Goal: Task Accomplishment & Management: Use online tool/utility

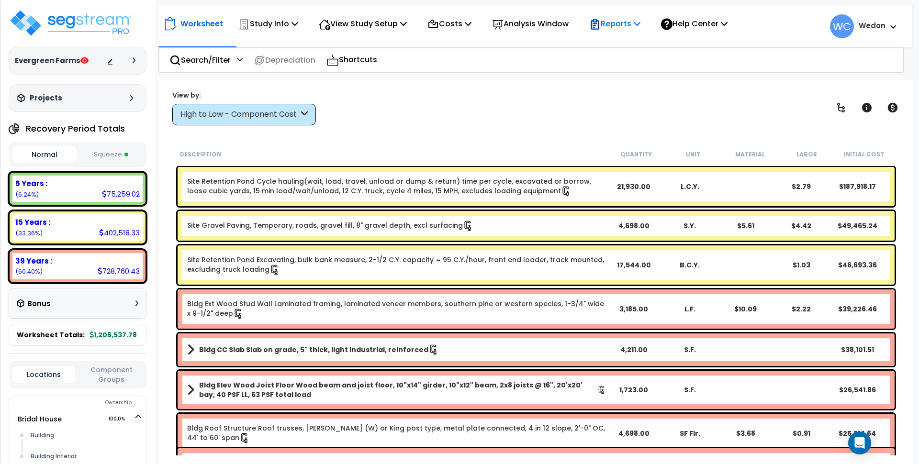
click at [636, 26] on p "Reports" at bounding box center [614, 23] width 51 height 13
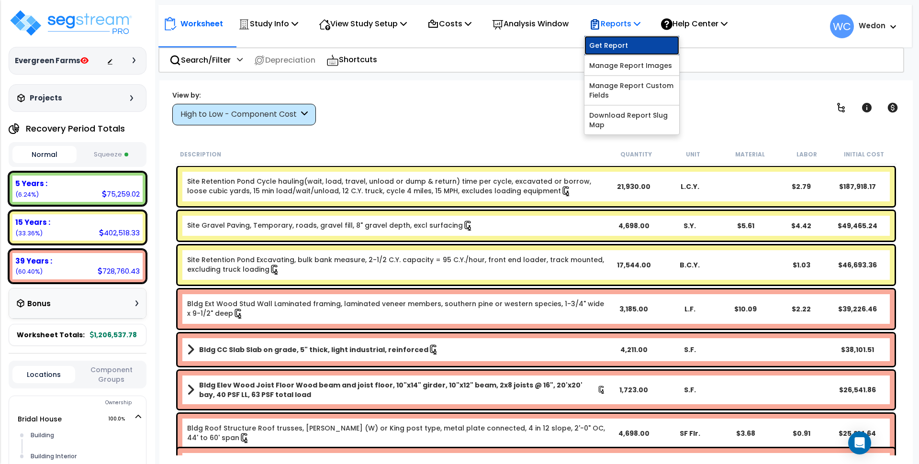
click at [661, 47] on link "Get Report" at bounding box center [631, 45] width 95 height 19
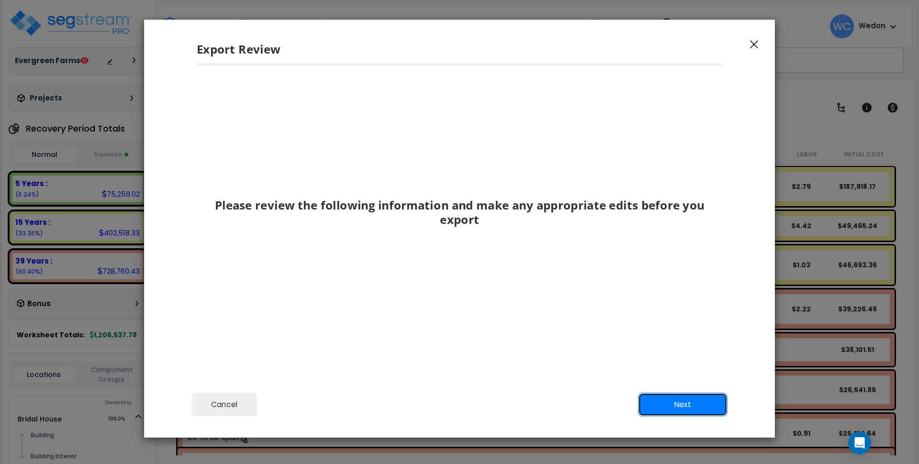
click at [682, 401] on button "Next" at bounding box center [683, 405] width 90 height 24
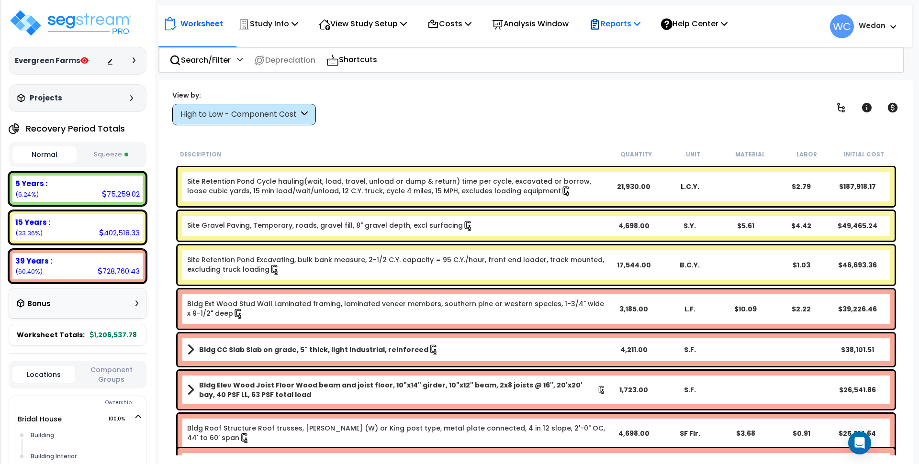
click at [636, 25] on p "Reports" at bounding box center [614, 23] width 51 height 13
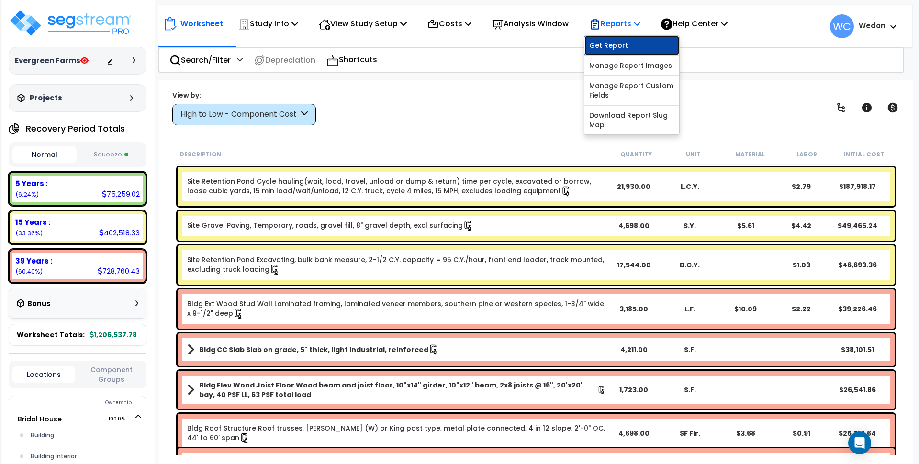
click at [646, 42] on link "Get Report" at bounding box center [631, 45] width 95 height 19
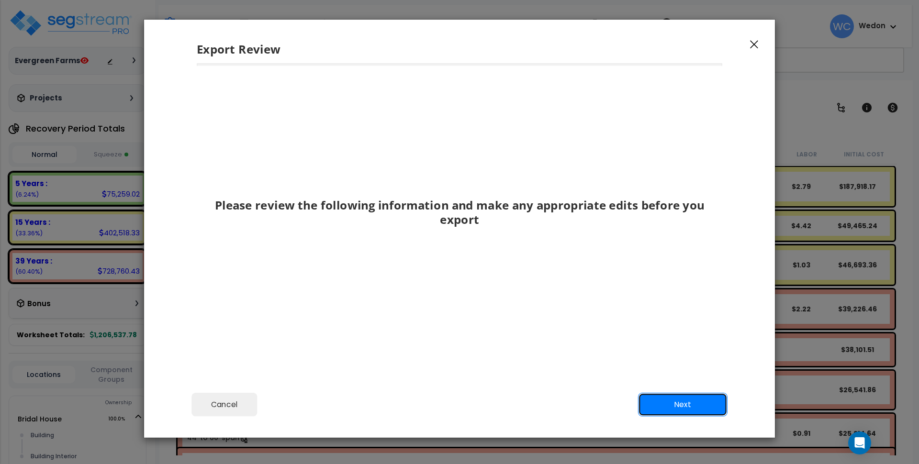
click at [719, 401] on button "Next" at bounding box center [683, 405] width 90 height 24
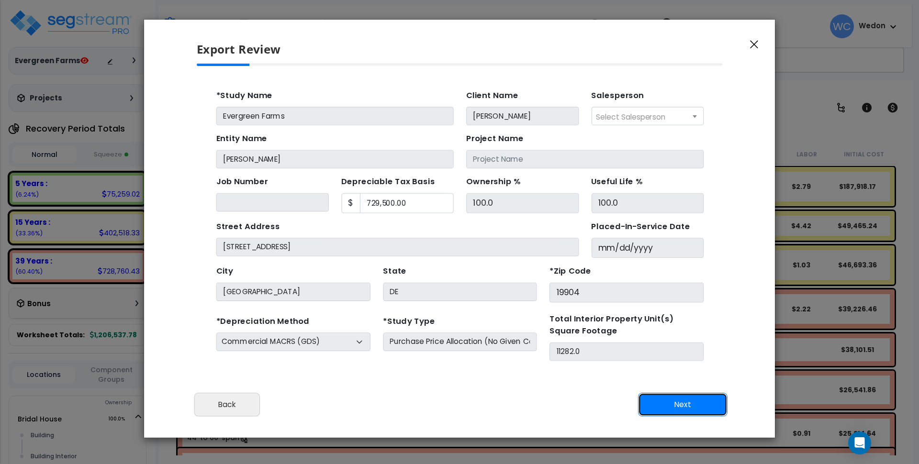
click at [719, 401] on button "Next" at bounding box center [683, 405] width 90 height 24
type input "52946.6"
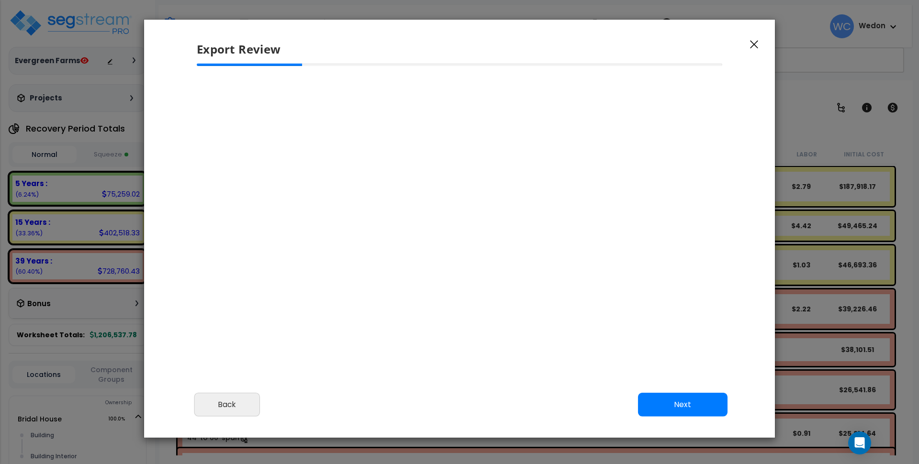
select select "2025"
click at [693, 406] on button "Next" at bounding box center [683, 405] width 90 height 24
click at [239, 407] on button "Back" at bounding box center [227, 405] width 66 height 24
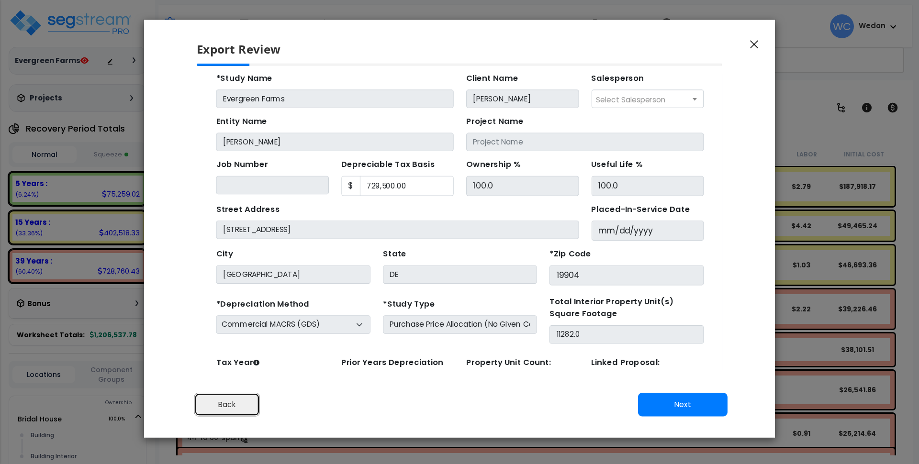
scroll to position [0, 0]
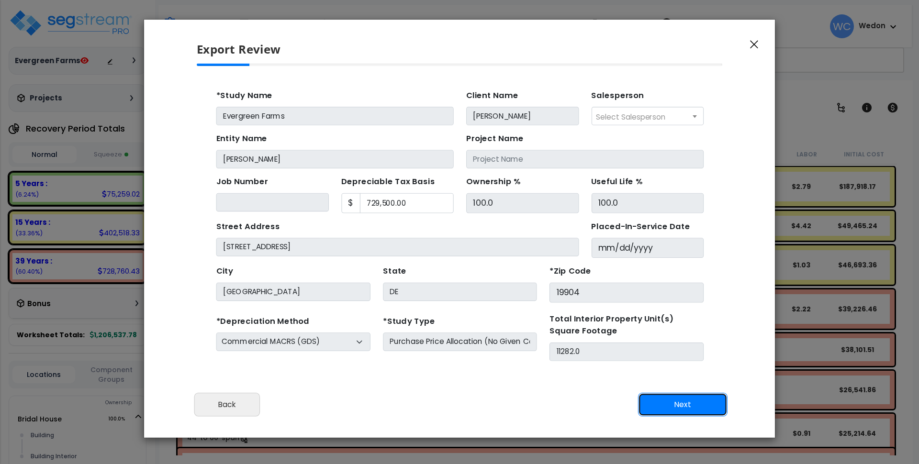
click at [662, 404] on button "Next" at bounding box center [683, 405] width 90 height 24
type input "52946.6"
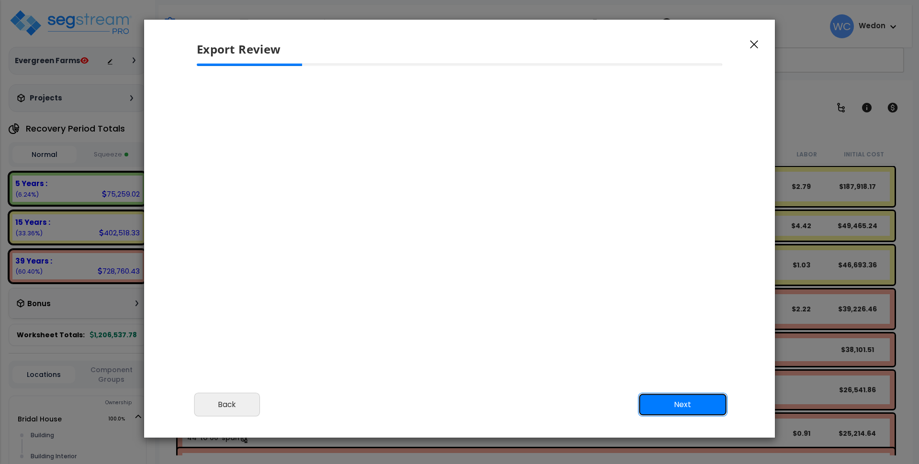
click at [662, 404] on button "Next" at bounding box center [683, 405] width 90 height 24
type input "52,946.6"
select select "2025"
click at [661, 411] on button "Next" at bounding box center [683, 405] width 90 height 24
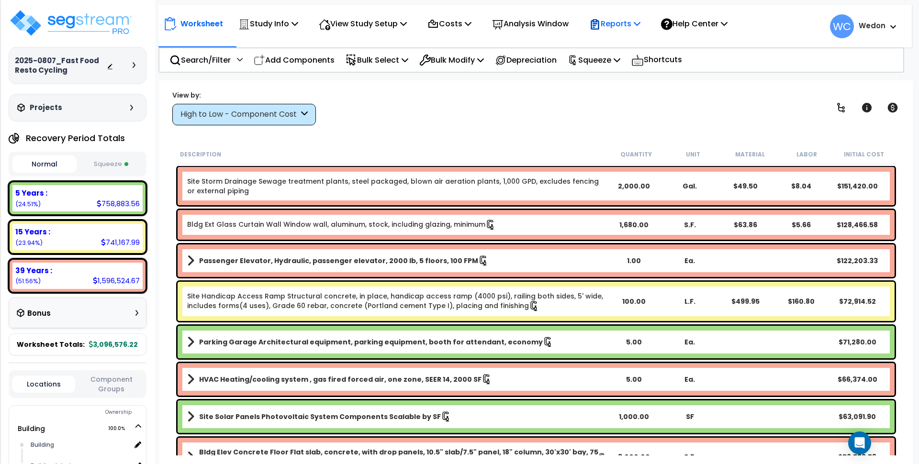
click at [637, 24] on p "Reports" at bounding box center [614, 23] width 51 height 13
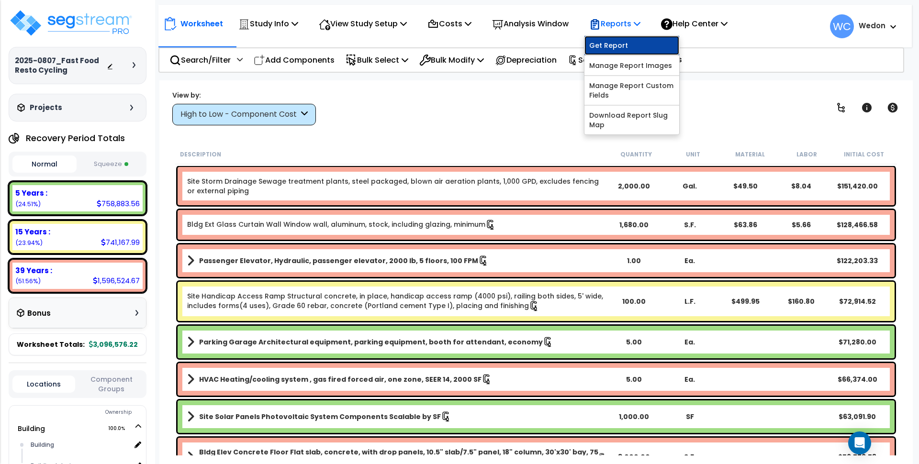
click at [637, 43] on link "Get Report" at bounding box center [631, 45] width 95 height 19
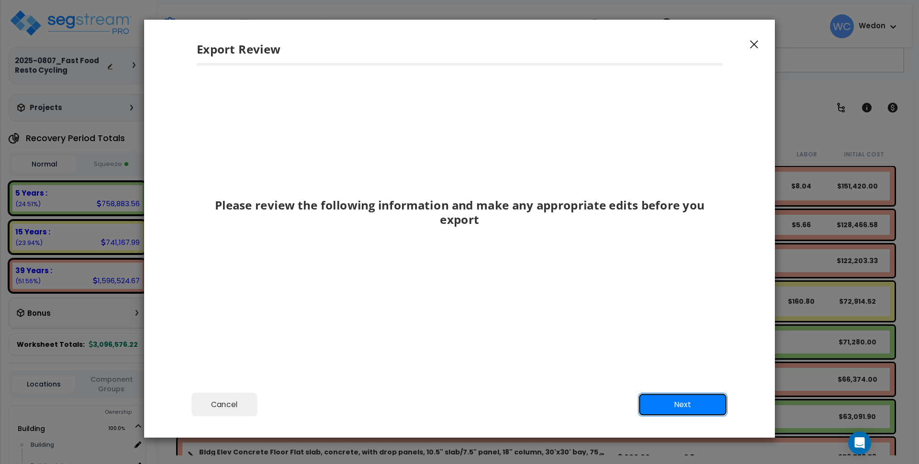
click at [709, 404] on button "Next" at bounding box center [683, 405] width 90 height 24
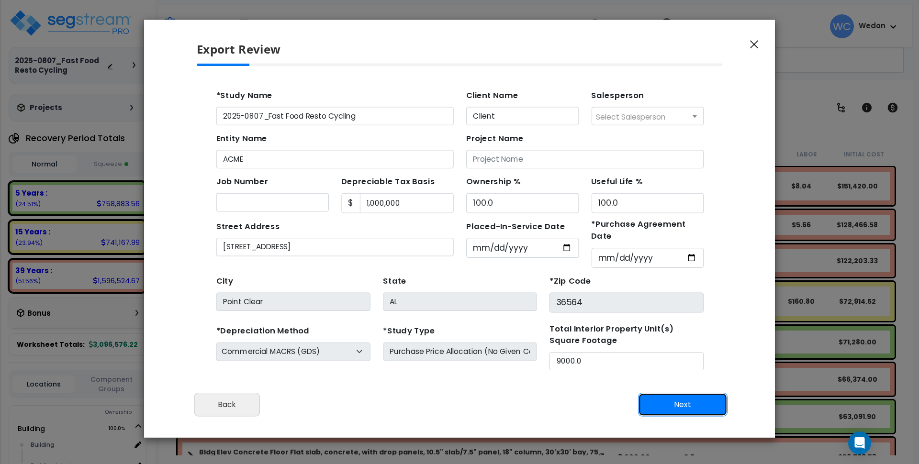
click at [708, 403] on button "Next" at bounding box center [683, 405] width 90 height 24
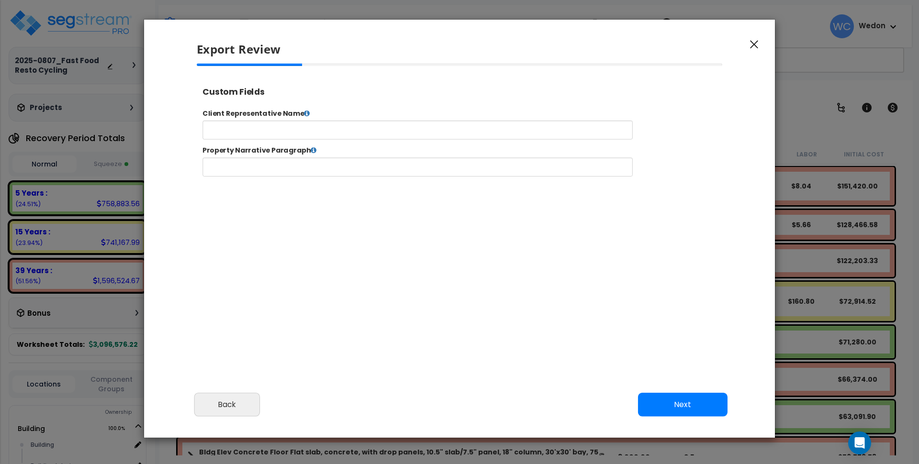
drag, startPoint x: 678, startPoint y: 387, endPoint x: 674, endPoint y: 403, distance: 16.3
click at [678, 388] on div "Cancel Back Next Export Edit Images" at bounding box center [459, 411] width 631 height 52
click at [674, 403] on button "Next" at bounding box center [683, 405] width 90 height 24
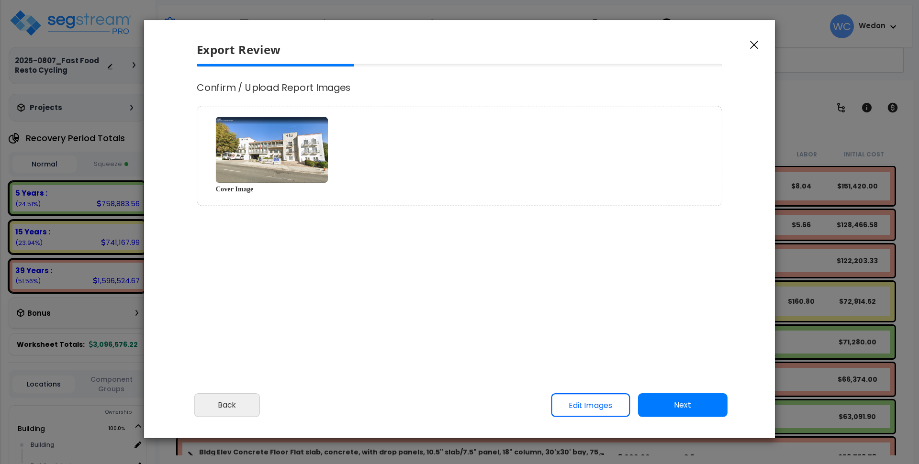
select select "2025"
click at [590, 410] on link "Edit Images" at bounding box center [590, 405] width 79 height 24
click at [602, 400] on link "Edit Images" at bounding box center [590, 405] width 79 height 24
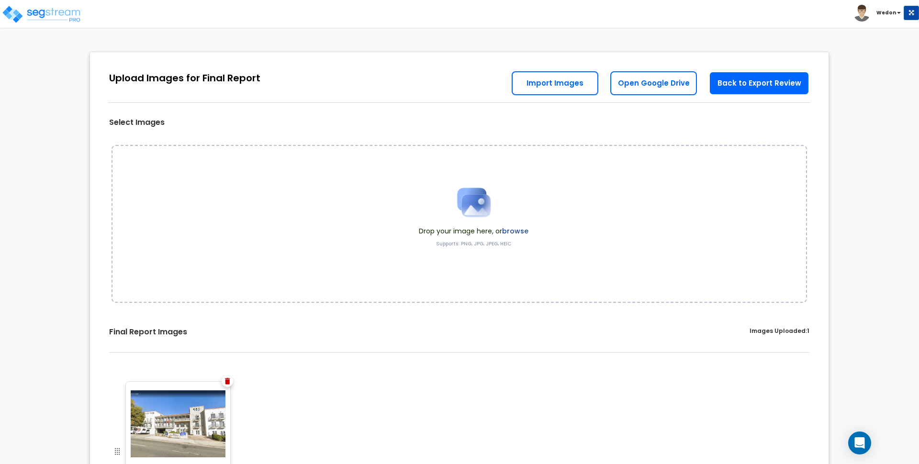
click at [442, 237] on div "Drop your image here, or browse Supports: PNG, JPG, JPEG, HEIC" at bounding box center [474, 224] width 124 height 90
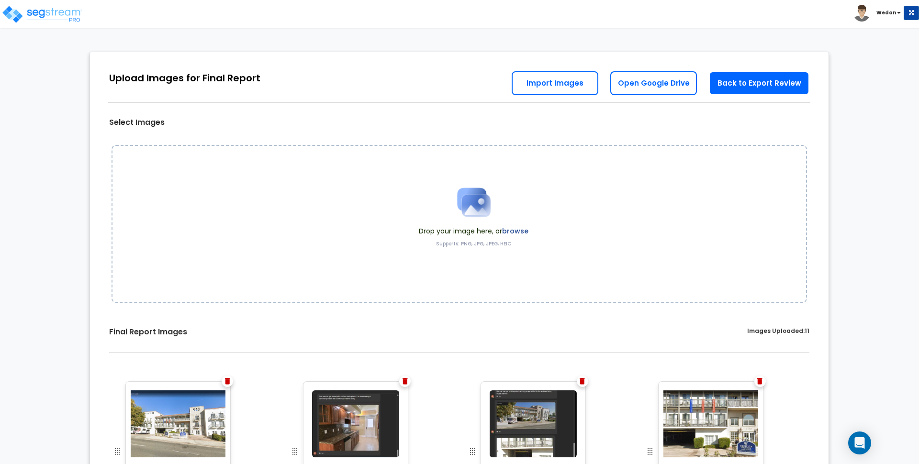
click at [523, 227] on label "browse" at bounding box center [515, 231] width 26 height 10
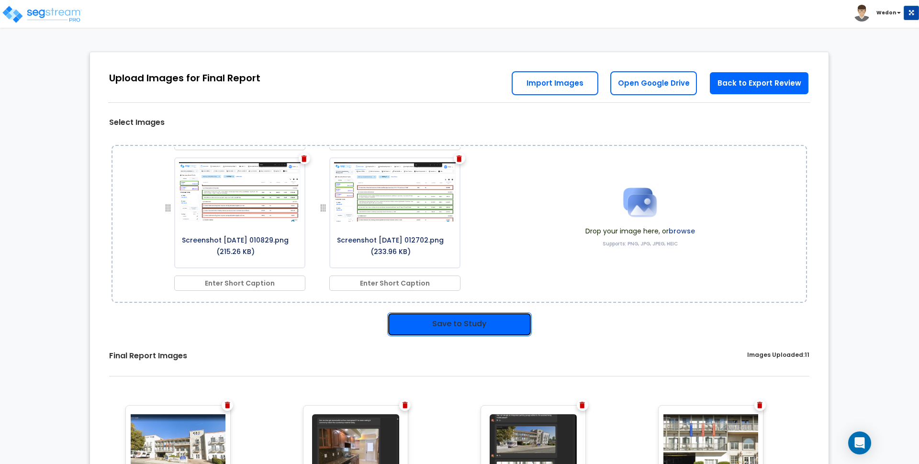
click at [477, 321] on button "Save to Study" at bounding box center [459, 325] width 145 height 24
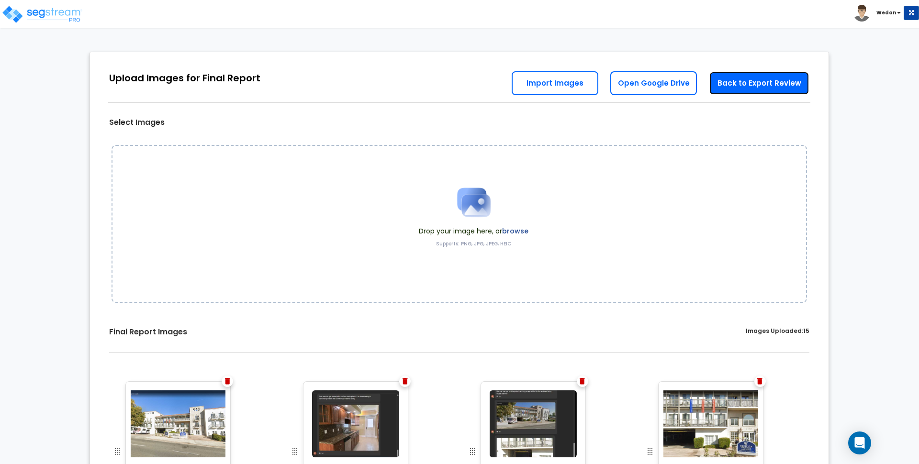
click at [781, 80] on link "Back to Export Review" at bounding box center [759, 83] width 101 height 24
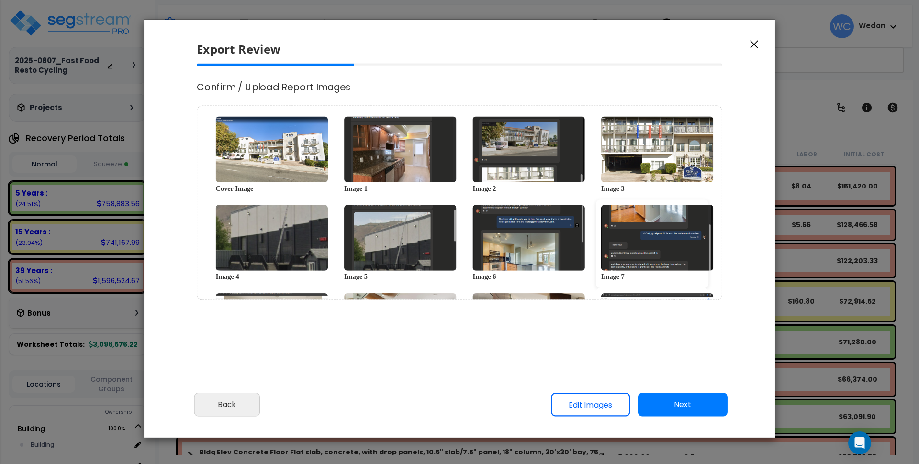
scroll to position [155, 0]
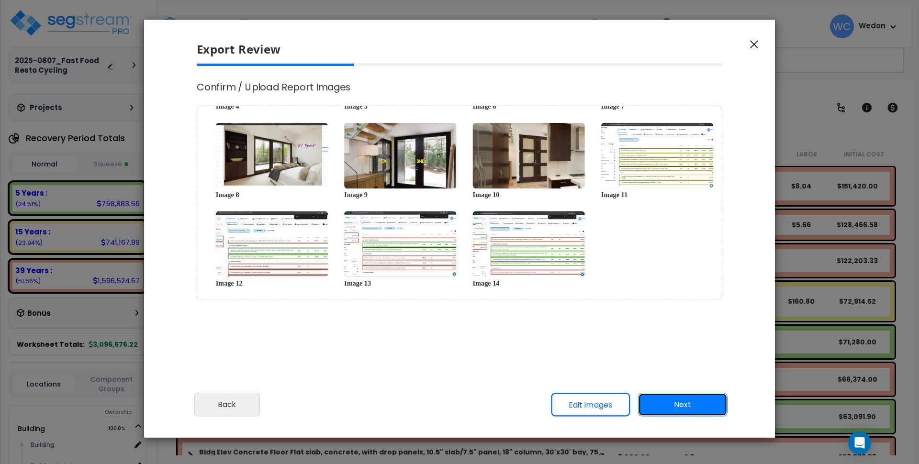
click at [691, 402] on button "Next" at bounding box center [683, 405] width 90 height 24
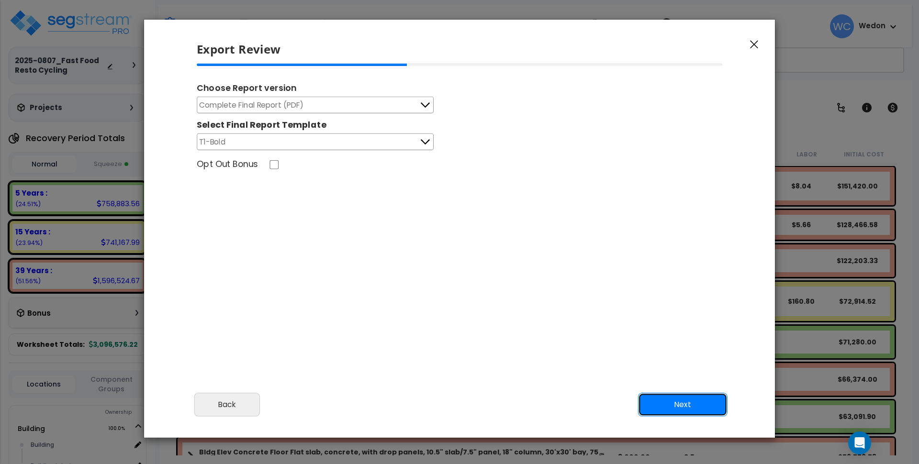
click at [662, 404] on button "Next" at bounding box center [683, 405] width 90 height 24
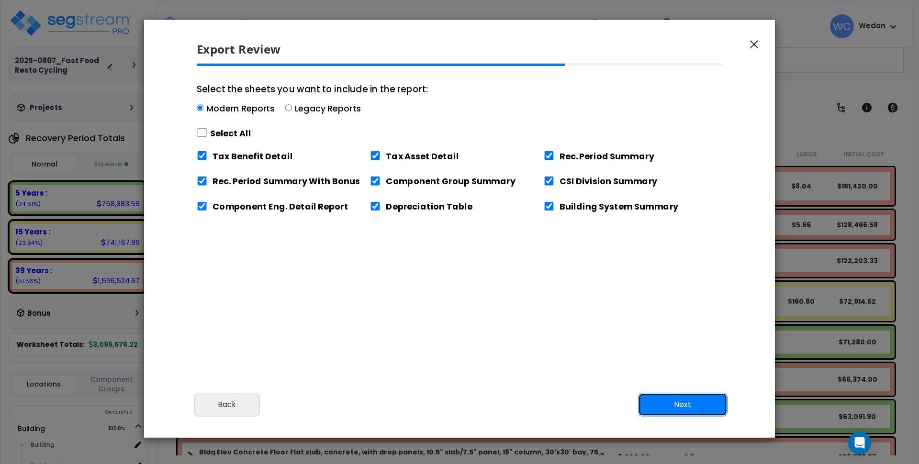
click at [662, 404] on button "Next" at bounding box center [683, 405] width 90 height 24
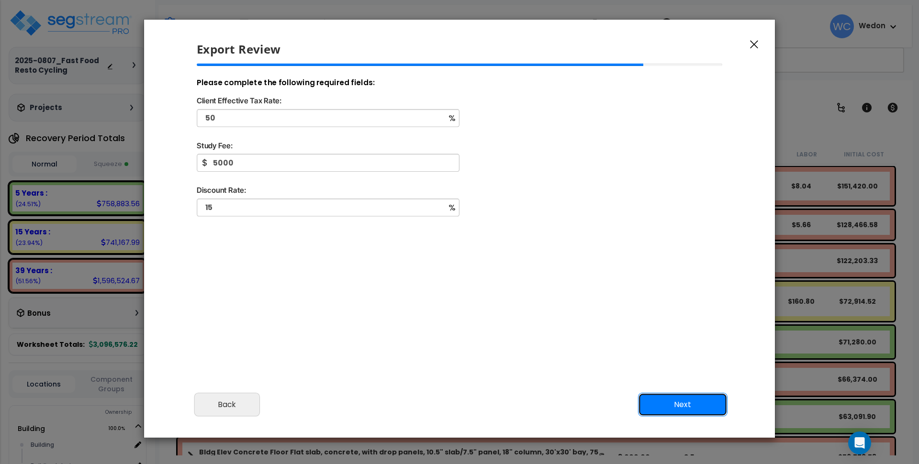
click at [663, 404] on button "Next" at bounding box center [683, 405] width 90 height 24
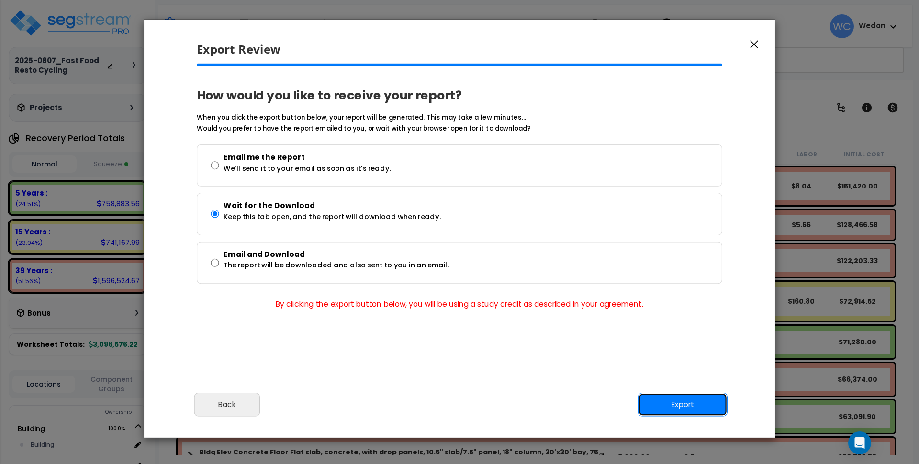
click at [663, 404] on button "Export" at bounding box center [683, 405] width 90 height 24
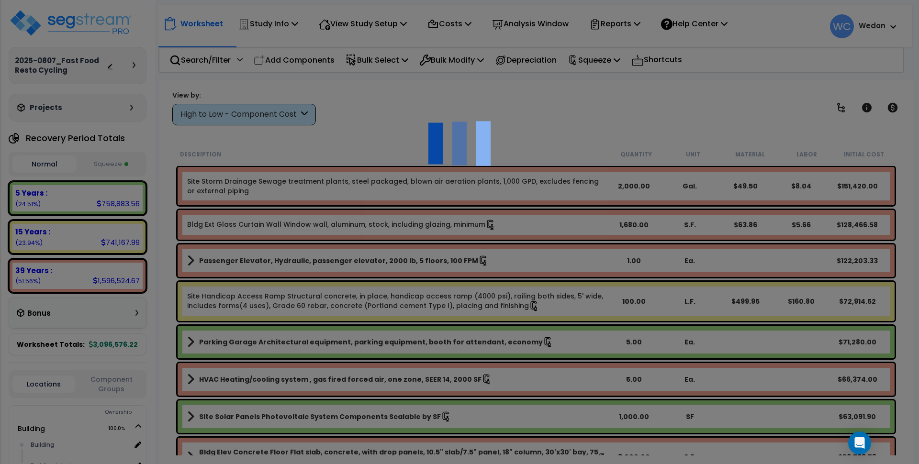
scroll to position [42, 0]
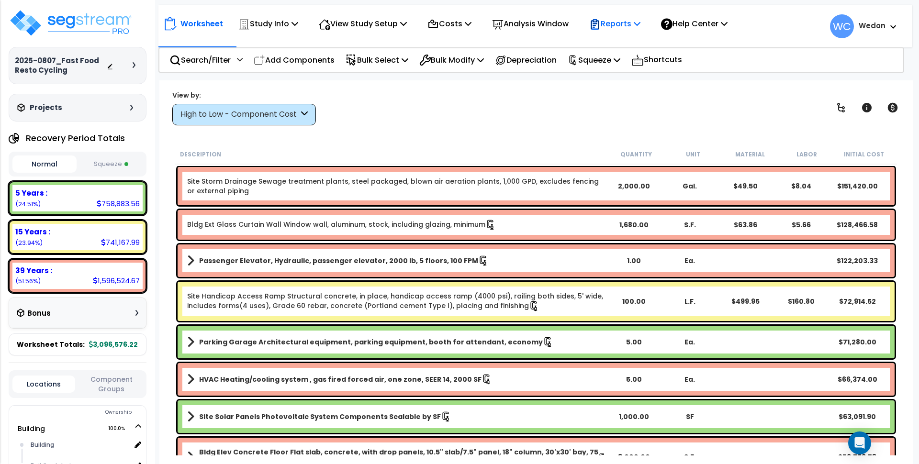
click at [635, 24] on p "Reports" at bounding box center [614, 23] width 51 height 13
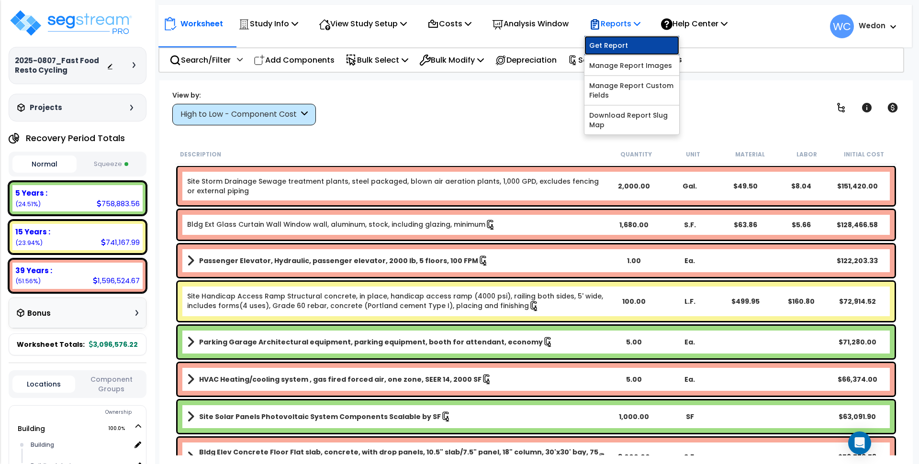
click at [629, 41] on link "Get Report" at bounding box center [631, 45] width 95 height 19
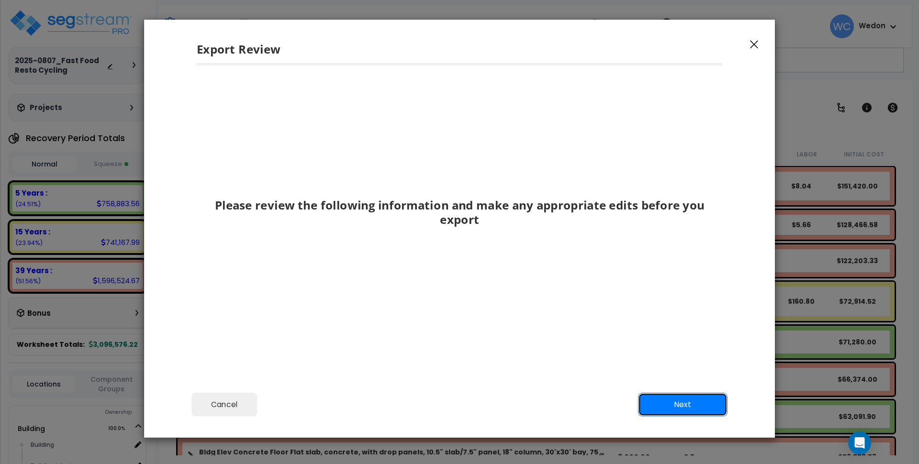
click at [684, 407] on button "Next" at bounding box center [683, 405] width 90 height 24
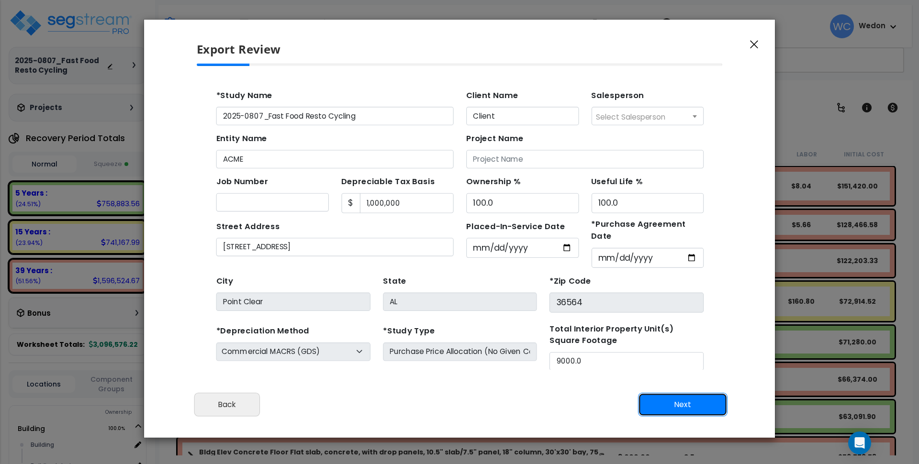
click at [685, 413] on button "Next" at bounding box center [683, 405] width 90 height 24
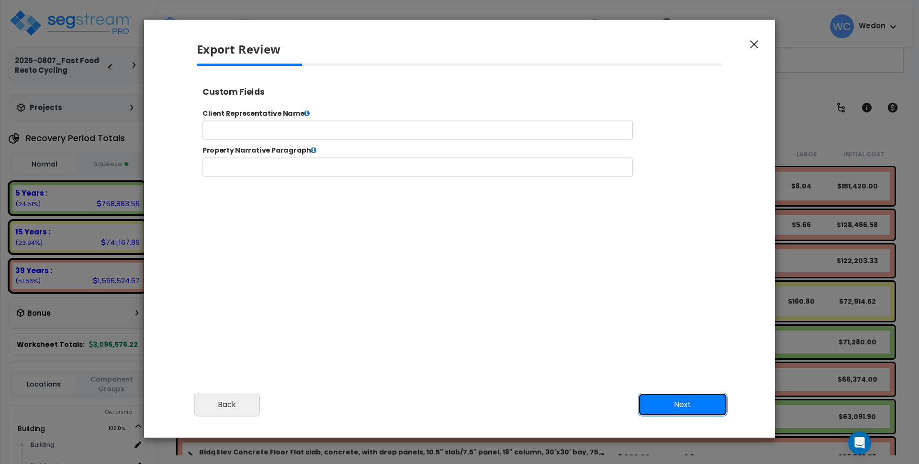
click at [686, 412] on button "Next" at bounding box center [683, 405] width 90 height 24
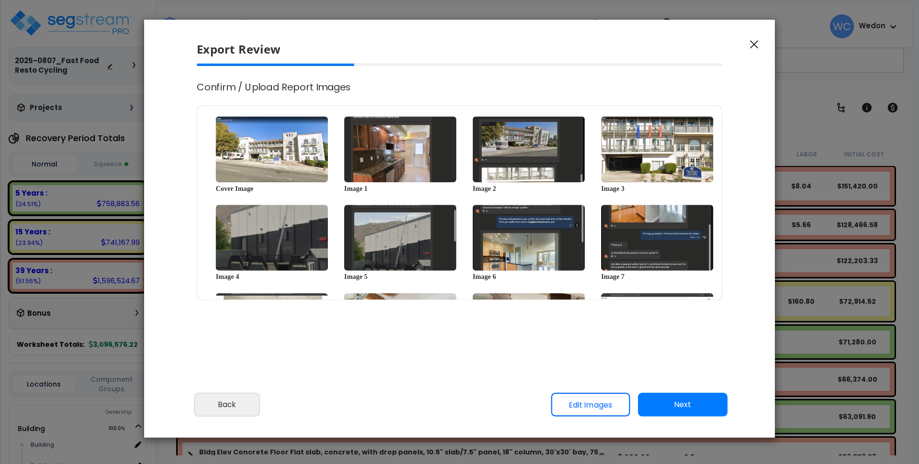
select select "2025"
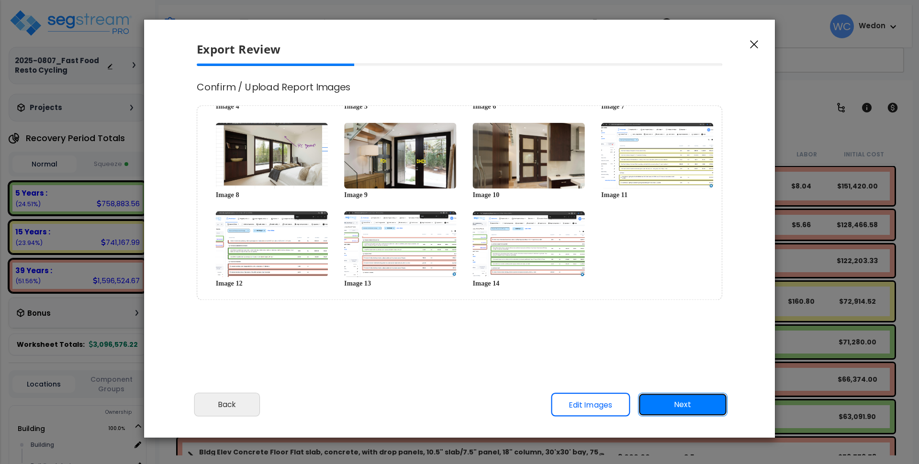
click at [675, 400] on button "Next" at bounding box center [683, 405] width 90 height 24
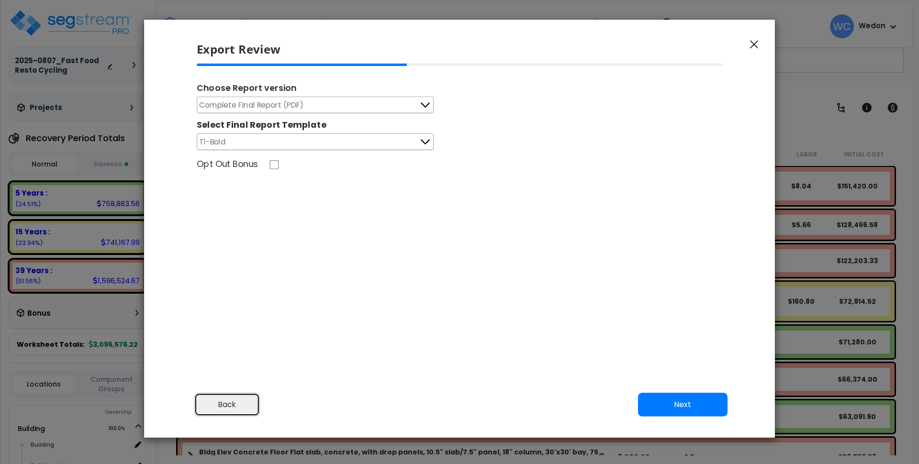
click at [239, 401] on button "Back" at bounding box center [227, 405] width 66 height 24
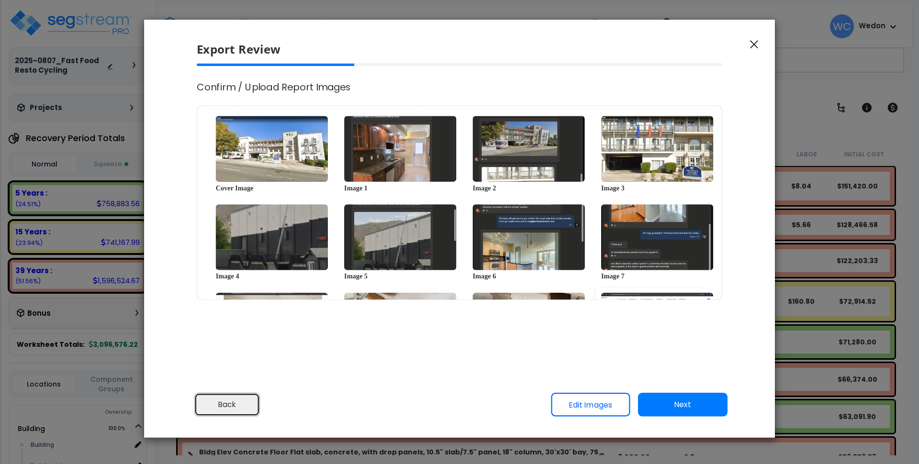
scroll to position [0, 0]
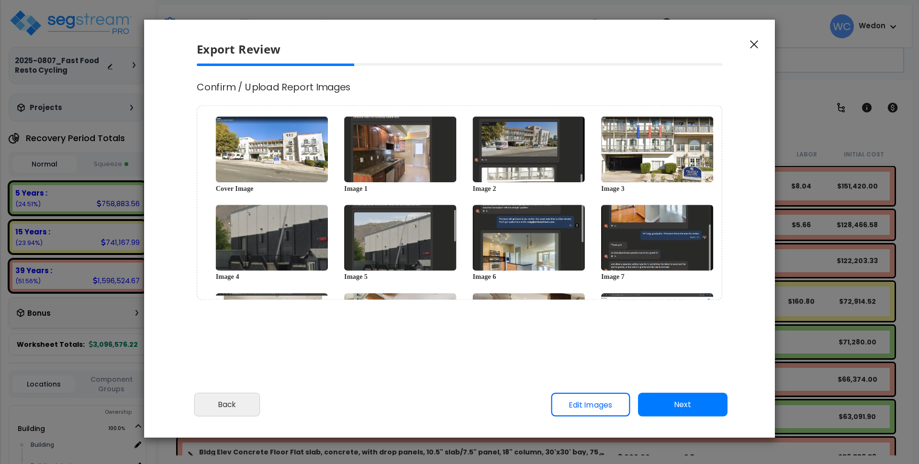
click at [583, 405] on link "Edit Images" at bounding box center [590, 405] width 79 height 24
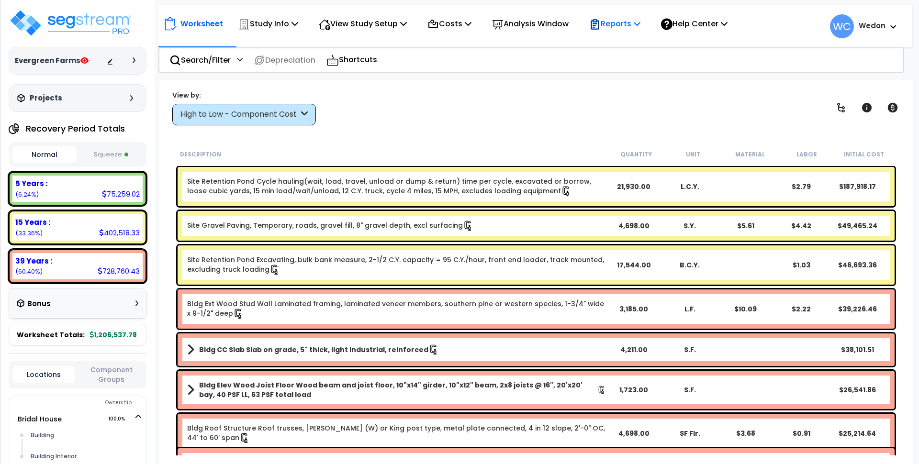
click at [622, 19] on p "Reports" at bounding box center [614, 23] width 51 height 13
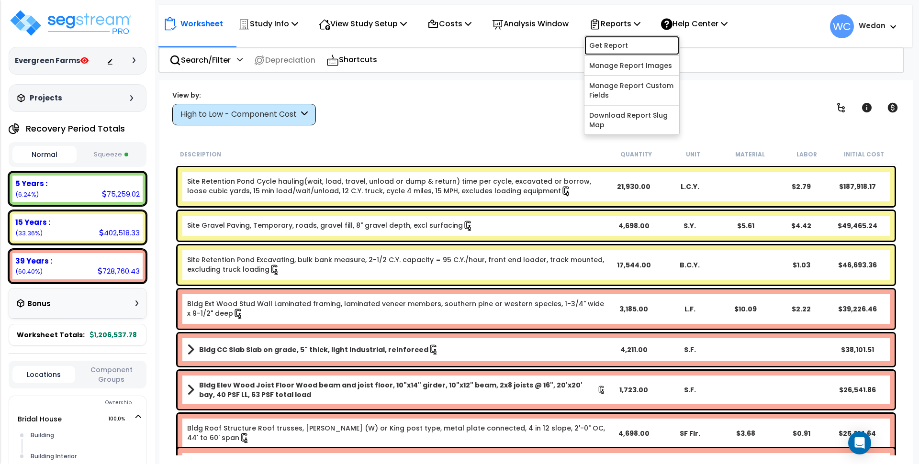
click at [627, 44] on link "Get Report" at bounding box center [631, 45] width 95 height 19
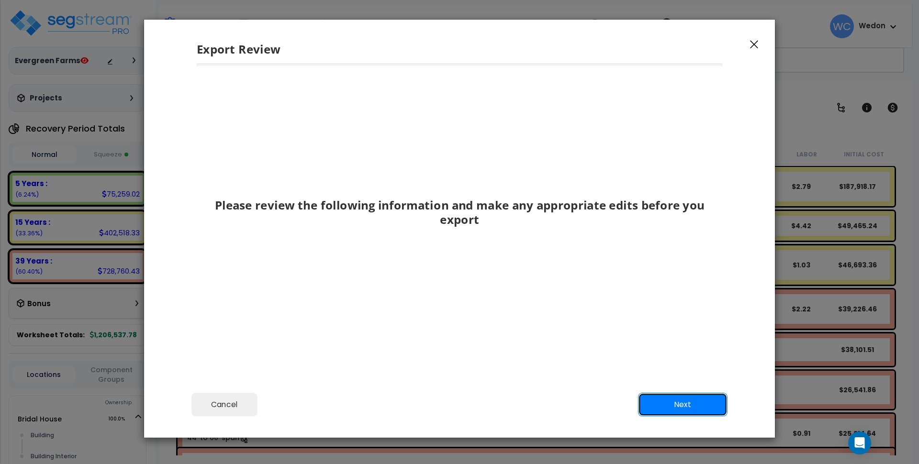
click at [692, 400] on button "Next" at bounding box center [683, 405] width 90 height 24
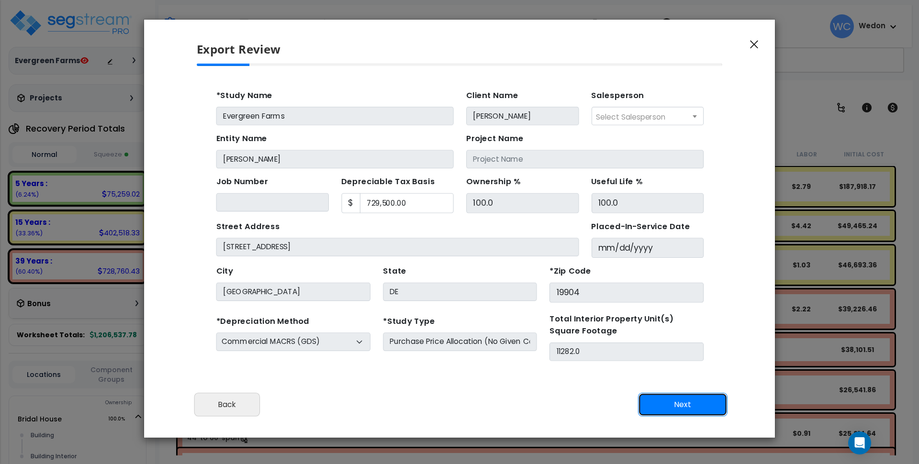
click at [692, 400] on button "Next" at bounding box center [683, 405] width 90 height 24
type input "52946.6"
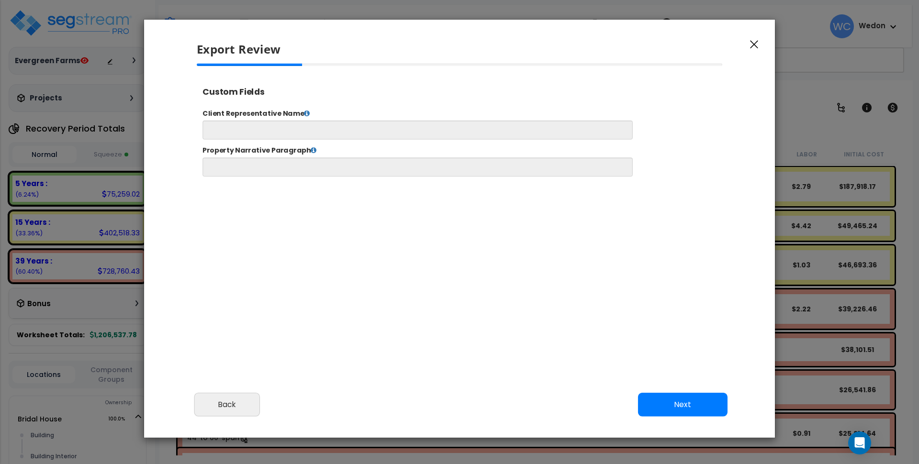
select select "2025"
click at [708, 401] on button "Next" at bounding box center [683, 405] width 90 height 24
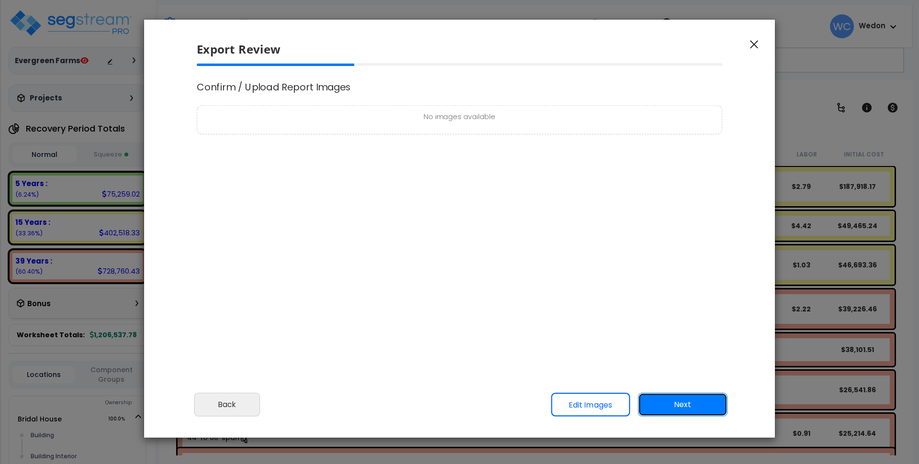
scroll to position [0, 0]
click at [519, 124] on div "No images available" at bounding box center [460, 120] width 526 height 29
click at [518, 118] on p "No images available" at bounding box center [459, 118] width 514 height 12
click at [489, 191] on div "Confirm / Upload Report Images No images available" at bounding box center [459, 195] width 541 height 263
click at [651, 402] on button "Next" at bounding box center [683, 405] width 90 height 24
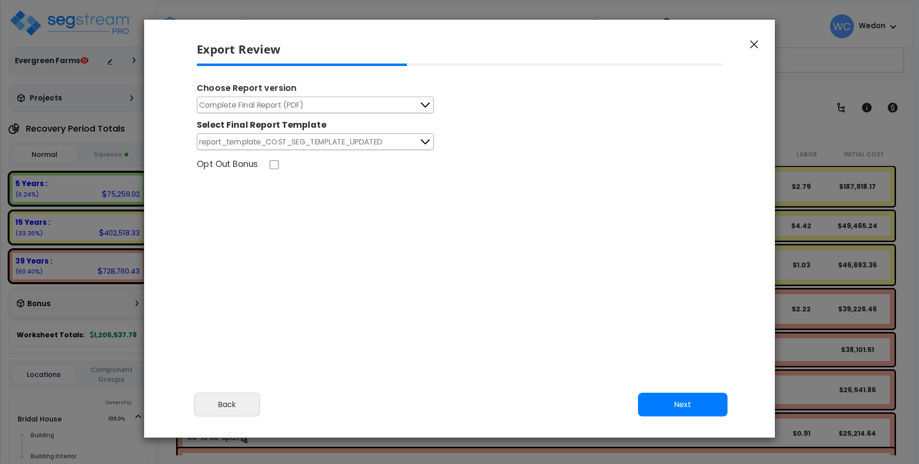
click at [754, 43] on icon "button" at bounding box center [754, 44] width 8 height 9
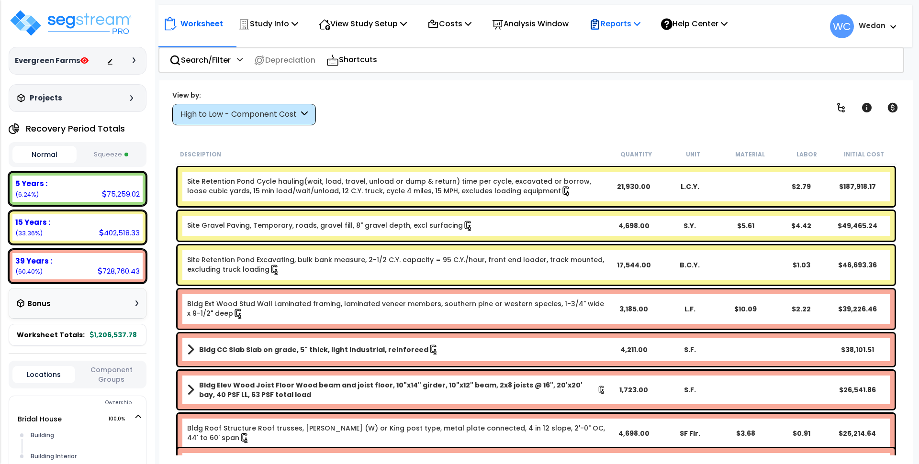
click at [637, 21] on p "Reports" at bounding box center [614, 23] width 51 height 13
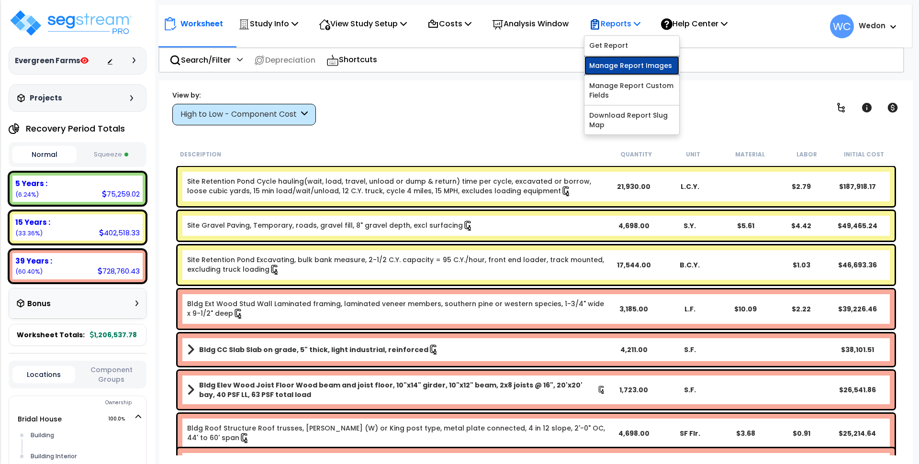
click at [636, 63] on link "Manage Report Images" at bounding box center [631, 65] width 95 height 19
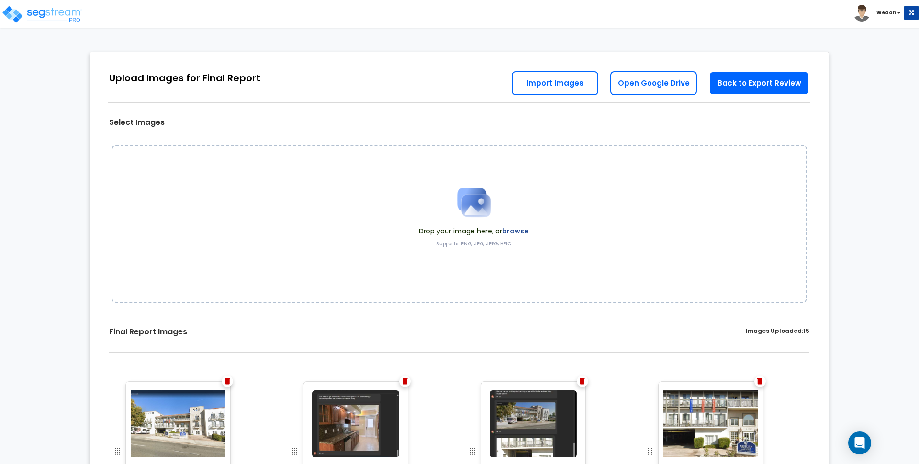
click at [483, 217] on img at bounding box center [474, 203] width 48 height 48
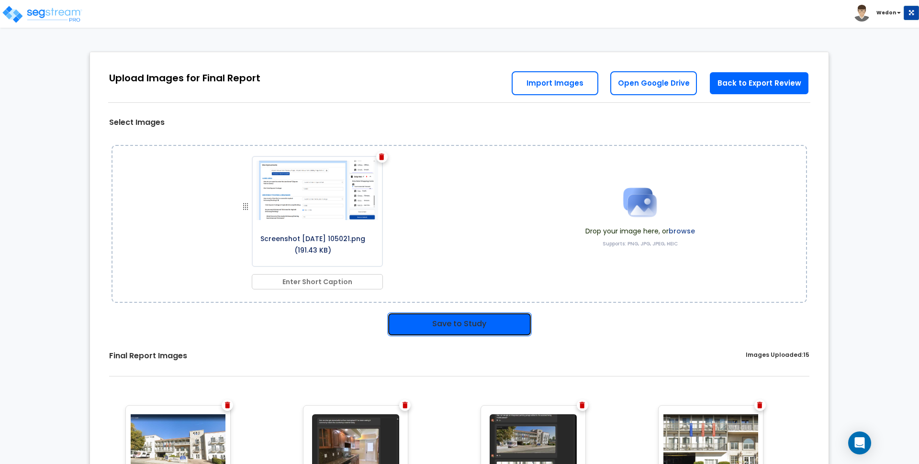
click at [470, 321] on button "Save to Study" at bounding box center [459, 325] width 145 height 24
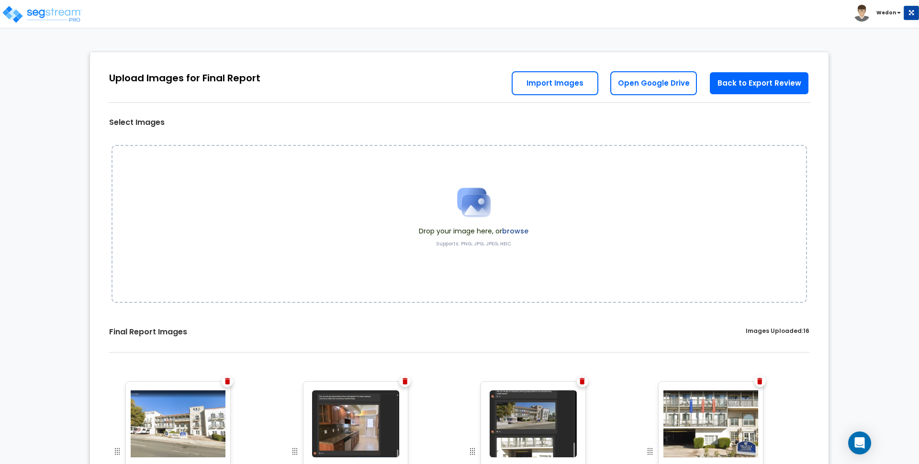
click at [505, 214] on span at bounding box center [474, 203] width 110 height 48
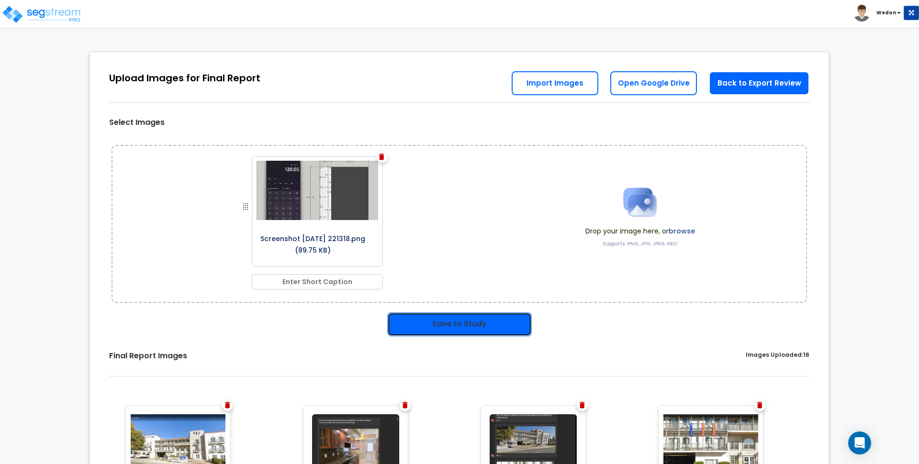
click at [441, 324] on button "Save to Study" at bounding box center [459, 325] width 145 height 24
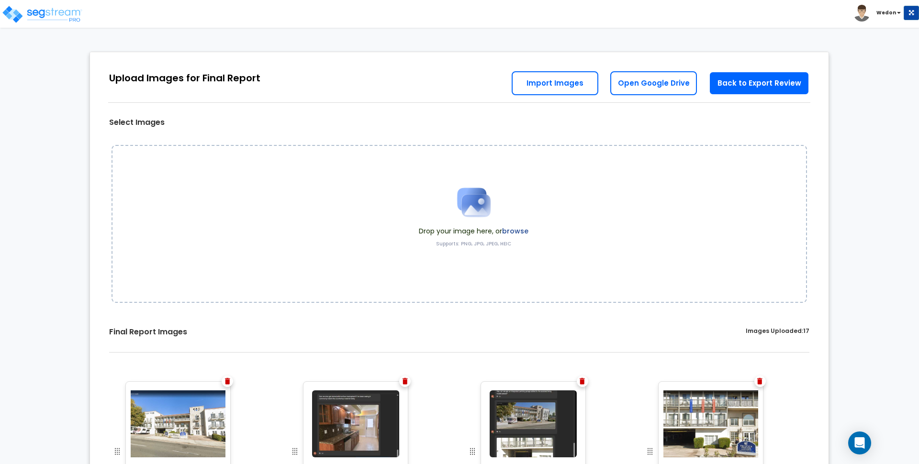
click at [475, 224] on img at bounding box center [474, 203] width 48 height 48
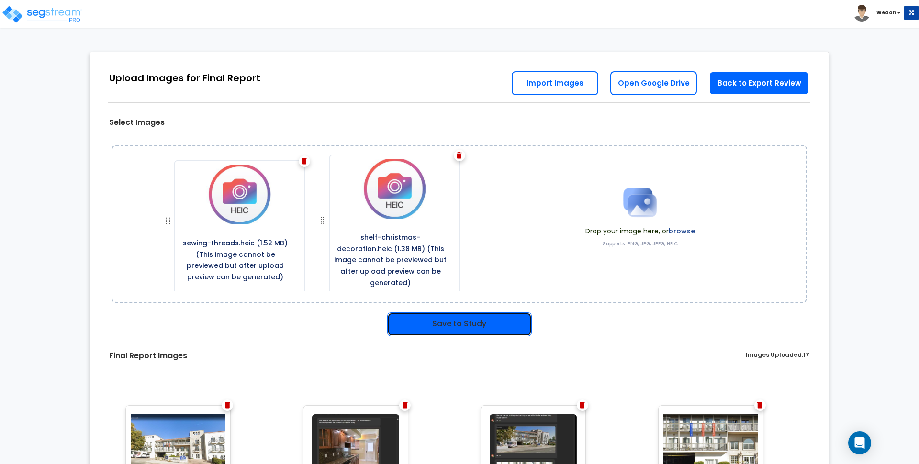
click at [452, 318] on button "Save to Study" at bounding box center [459, 325] width 145 height 24
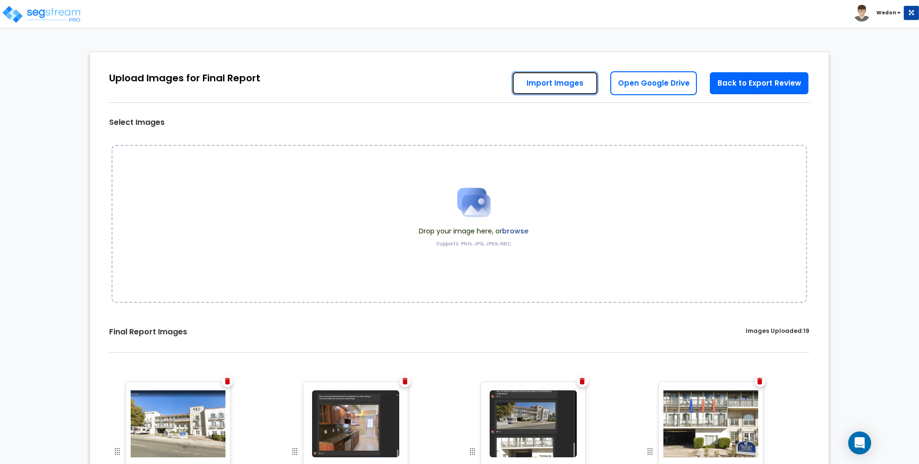
click at [556, 86] on link "Import Images" at bounding box center [555, 83] width 87 height 24
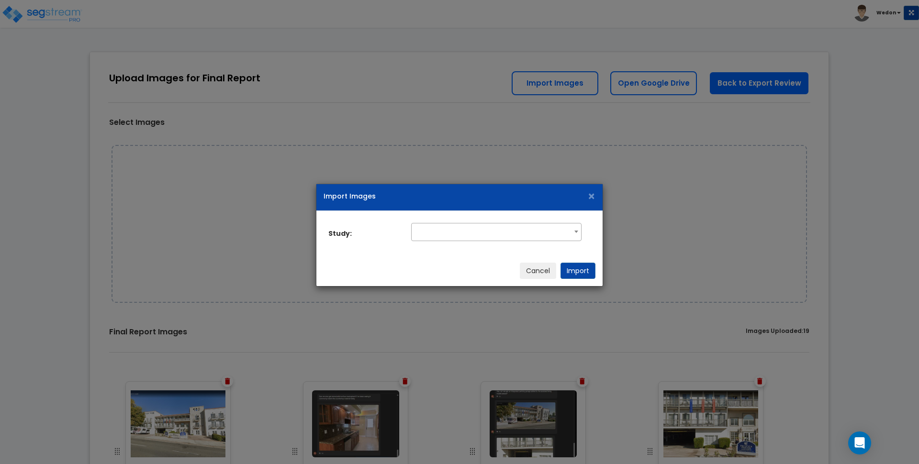
click at [542, 225] on span at bounding box center [496, 225] width 169 height 2
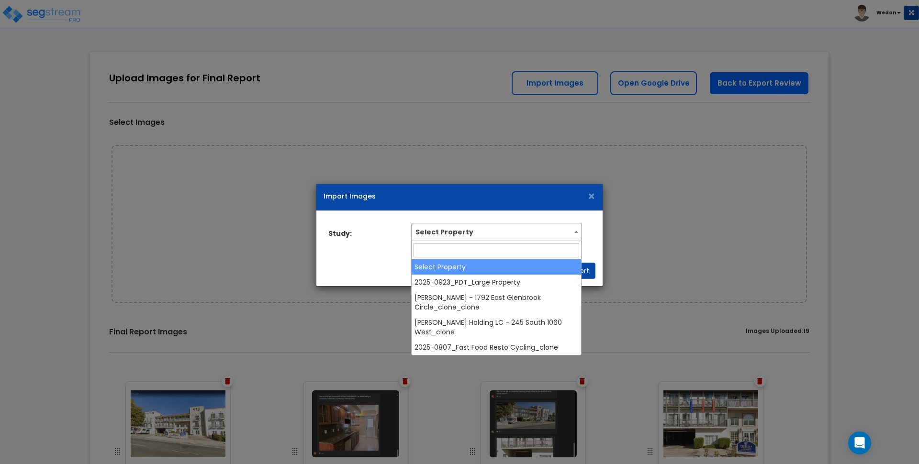
click at [542, 232] on span "Select Property" at bounding box center [496, 231] width 169 height 15
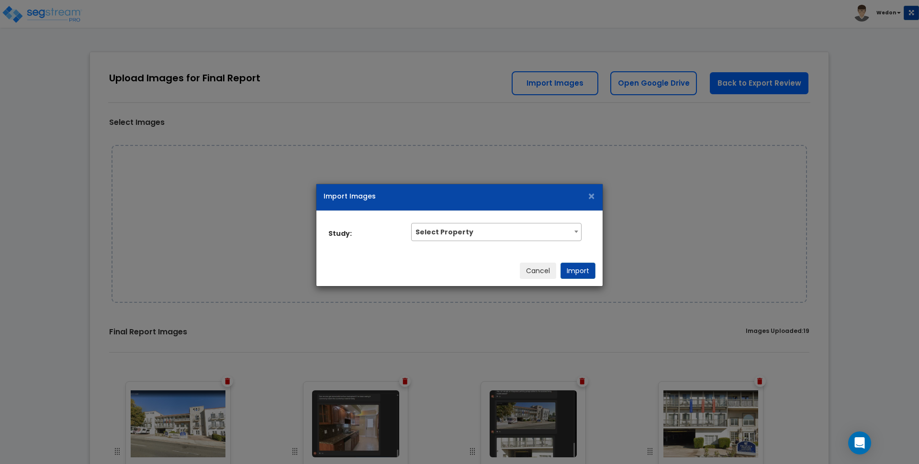
click at [695, 205] on div "Import Images × Study: Select Property 2025-0923_PDT_Large Property Peter Kucha…" at bounding box center [459, 232] width 919 height 464
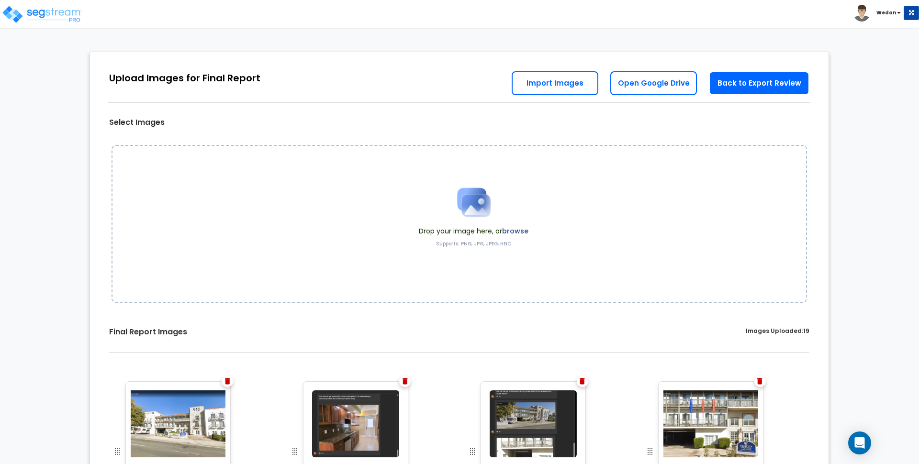
click at [472, 232] on span "Drop your image here, or browse" at bounding box center [474, 231] width 110 height 10
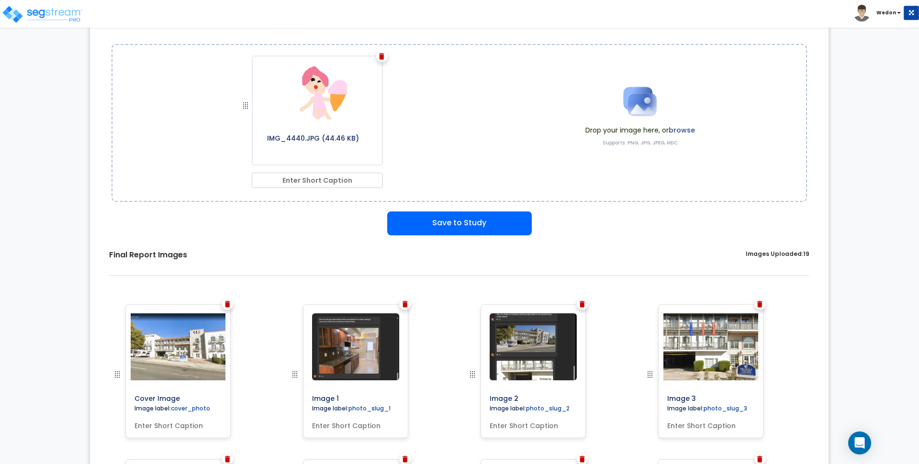
scroll to position [419, 0]
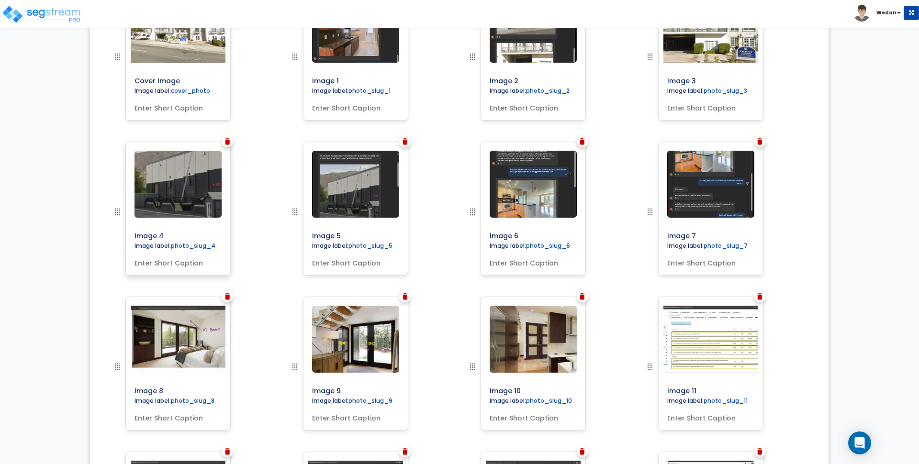
click at [165, 260] on input "text" at bounding box center [178, 261] width 95 height 13
click at [270, 174] on div "Image 4" at bounding box center [193, 219] width 178 height 155
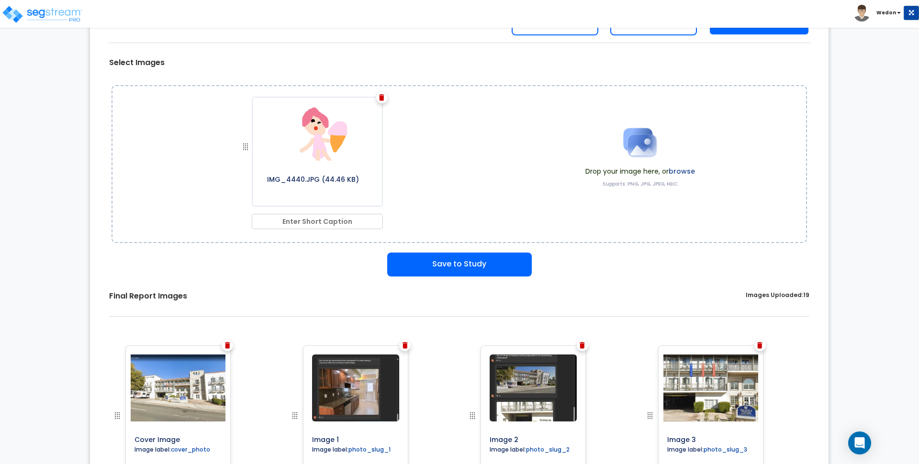
scroll to position [0, 0]
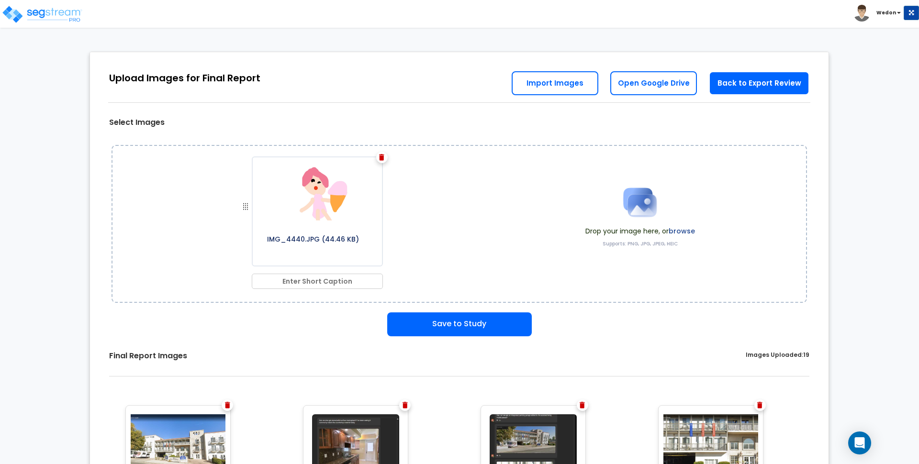
click at [383, 157] on img at bounding box center [381, 157] width 5 height 7
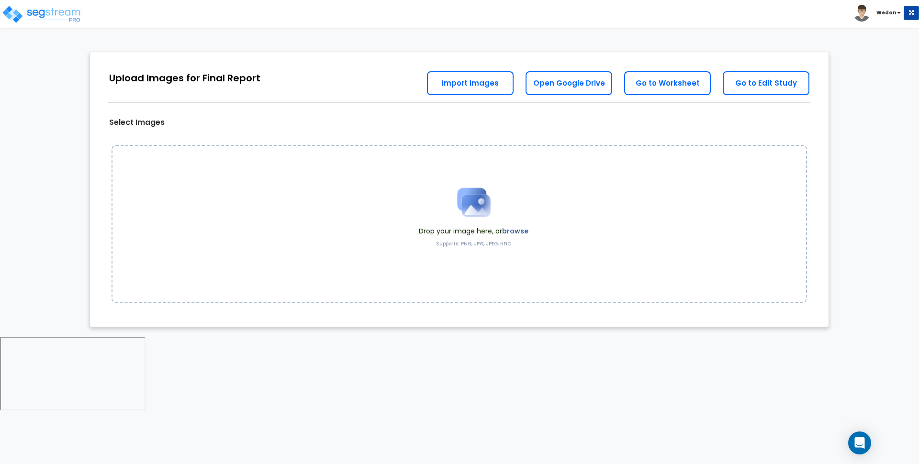
click at [470, 230] on span "Drop your image here, or browse" at bounding box center [474, 231] width 110 height 10
click at [517, 226] on label "browse" at bounding box center [515, 231] width 26 height 10
click at [517, 225] on span at bounding box center [474, 203] width 110 height 48
click at [514, 234] on label "browse" at bounding box center [515, 231] width 26 height 10
